Goal: Task Accomplishment & Management: Complete application form

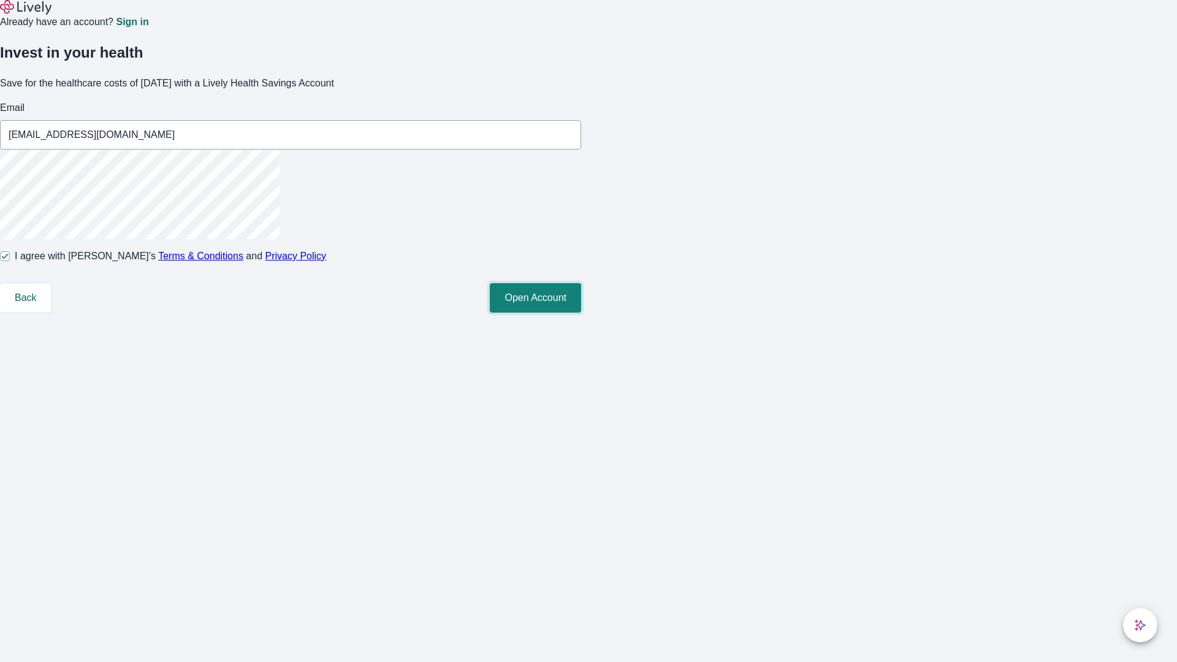
click at [581, 313] on button "Open Account" at bounding box center [535, 297] width 91 height 29
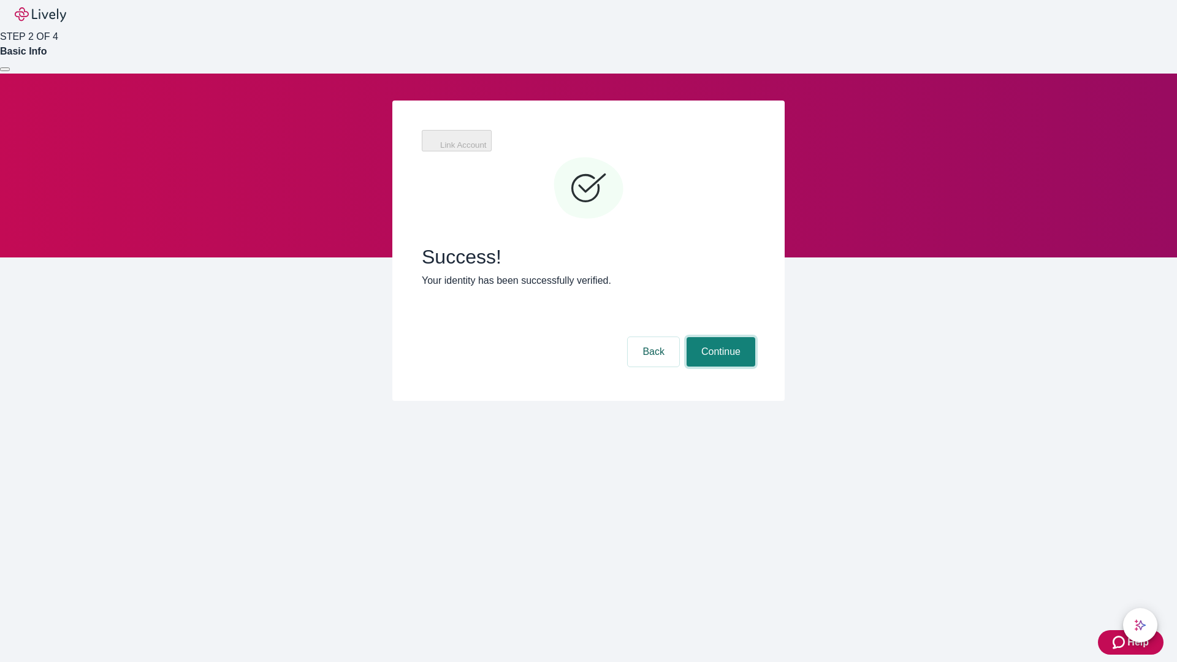
click at [719, 337] on button "Continue" at bounding box center [721, 351] width 69 height 29
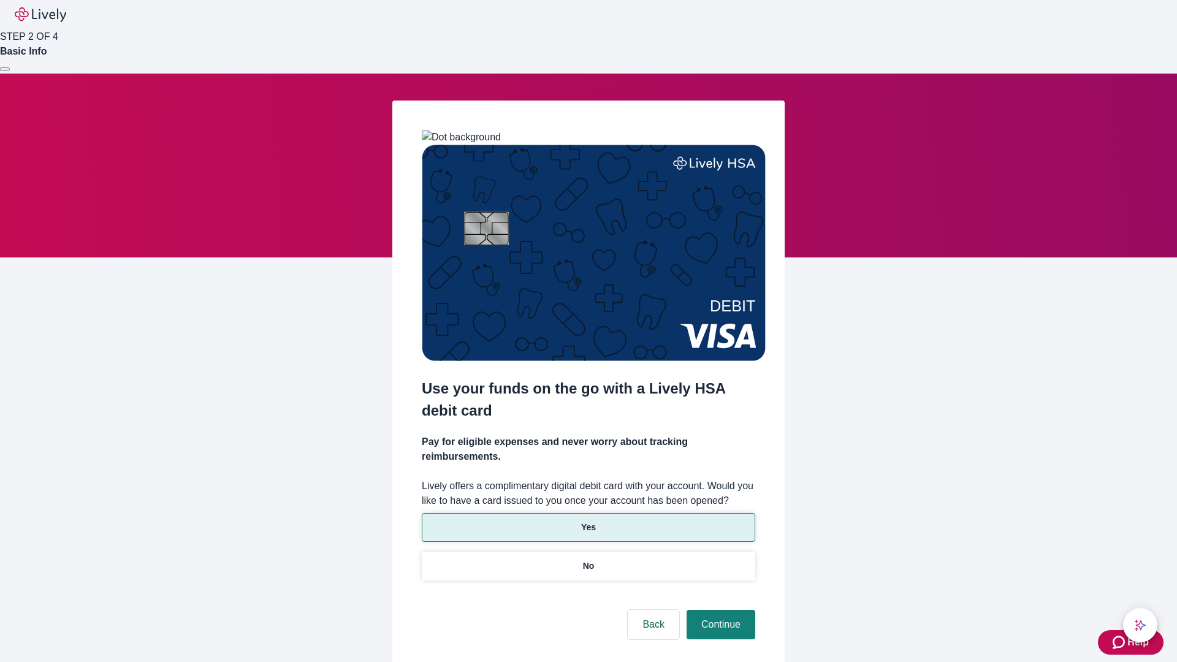
click at [588, 521] on p "Yes" at bounding box center [588, 527] width 15 height 13
click at [719, 610] on button "Continue" at bounding box center [721, 624] width 69 height 29
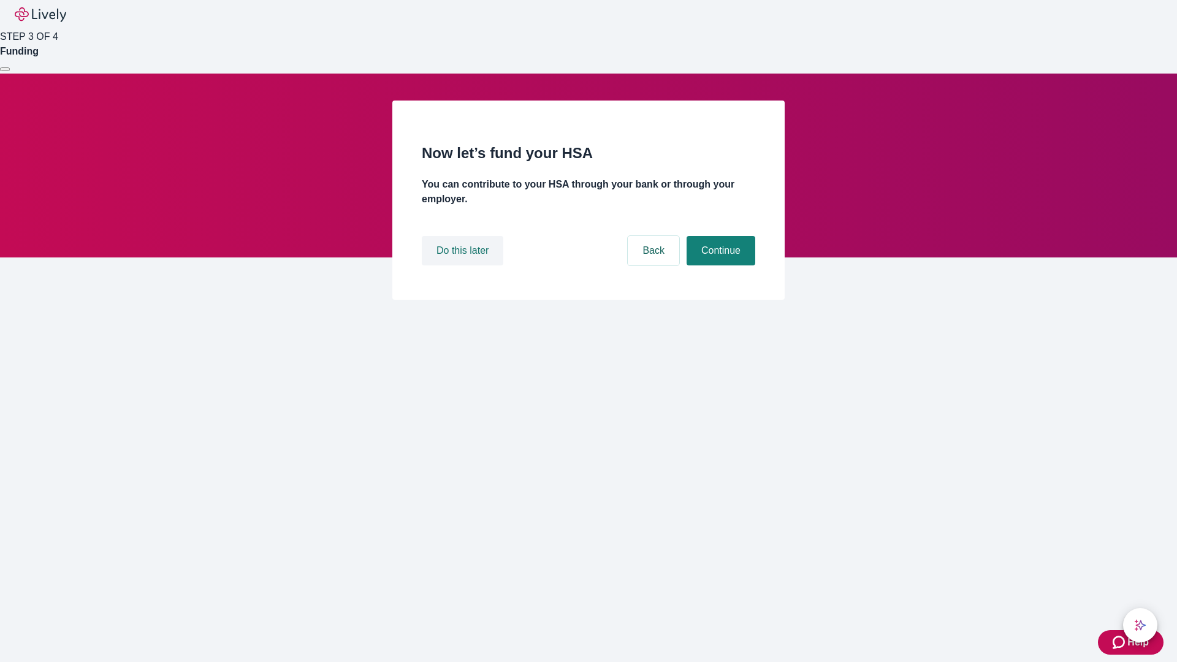
click at [464, 265] on button "Do this later" at bounding box center [463, 250] width 82 height 29
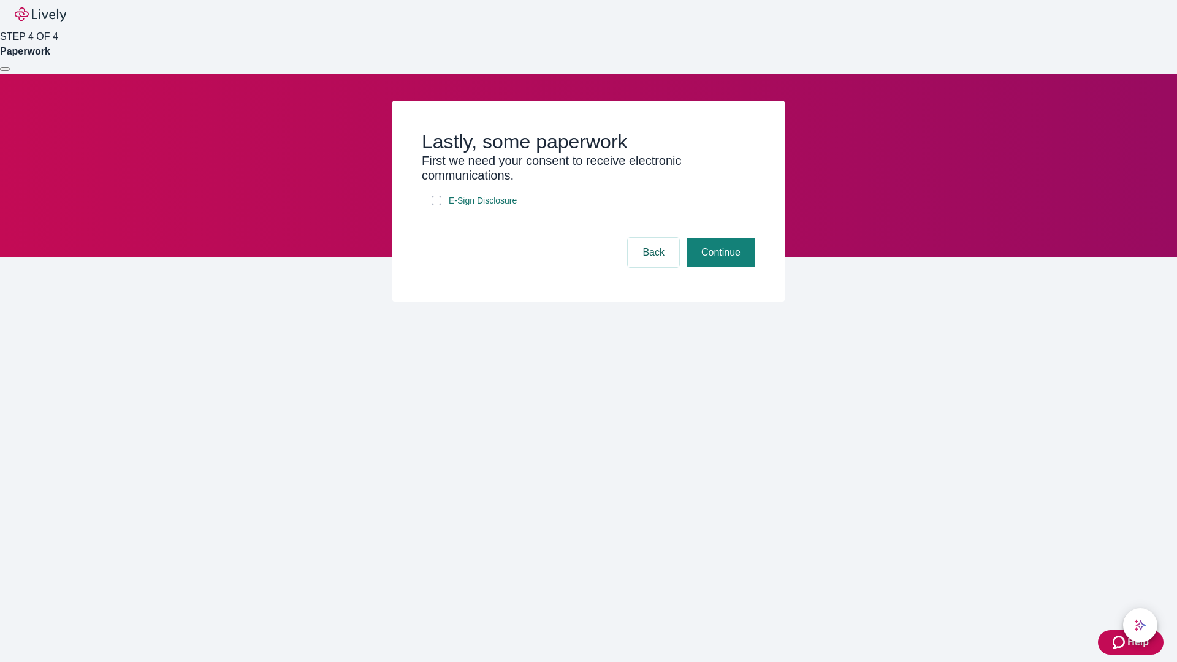
click at [437, 205] on input "E-Sign Disclosure" at bounding box center [437, 201] width 10 height 10
checkbox input "true"
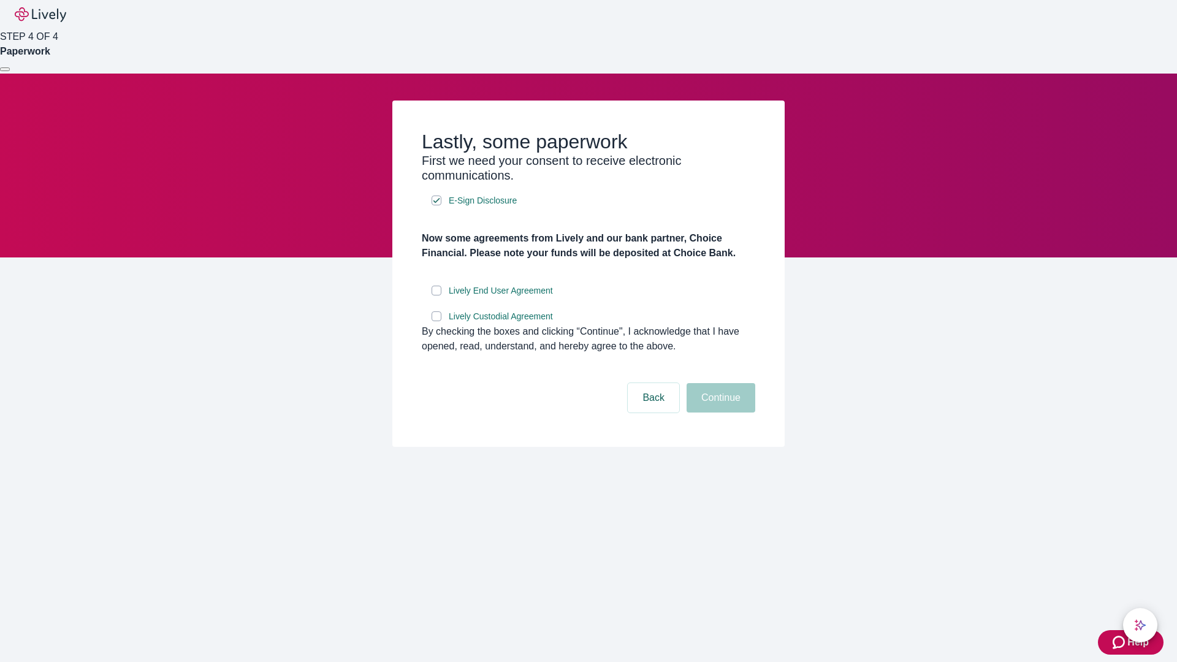
click at [437, 296] on input "Lively End User Agreement" at bounding box center [437, 291] width 10 height 10
checkbox input "true"
click at [437, 321] on input "Lively Custodial Agreement" at bounding box center [437, 316] width 10 height 10
checkbox input "true"
click at [719, 413] on button "Continue" at bounding box center [721, 397] width 69 height 29
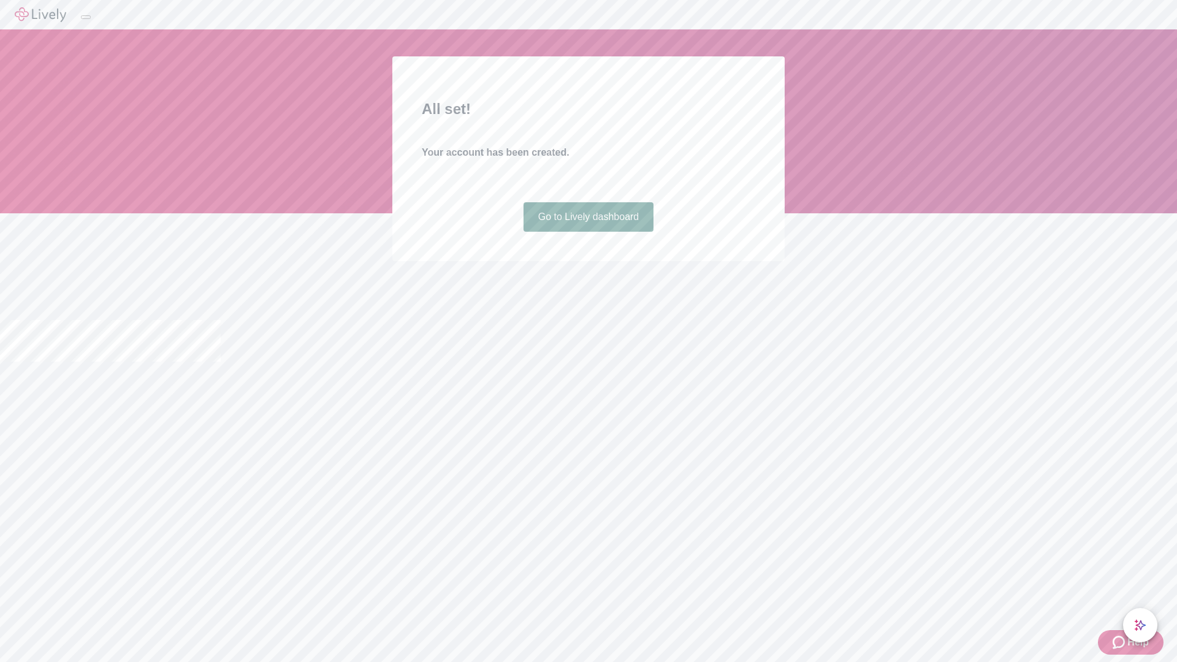
click at [588, 232] on link "Go to Lively dashboard" at bounding box center [589, 216] width 131 height 29
